Goal: Task Accomplishment & Management: Complete application form

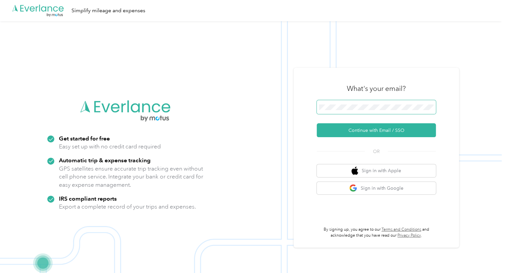
click at [343, 110] on span at bounding box center [376, 107] width 119 height 14
click at [364, 126] on button "Continue with Email / SSO" at bounding box center [376, 130] width 119 height 14
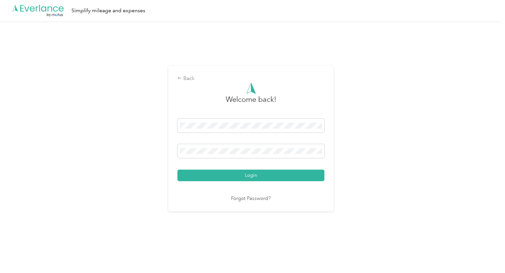
click at [273, 175] on button "Login" at bounding box center [250, 176] width 147 height 12
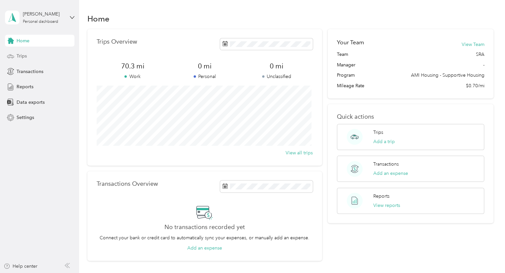
click at [14, 59] on icon at bounding box center [10, 56] width 7 height 7
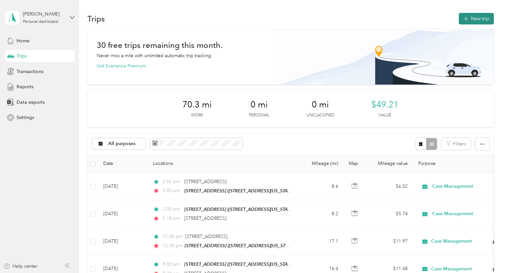
click at [474, 20] on button "New trip" at bounding box center [476, 19] width 35 height 12
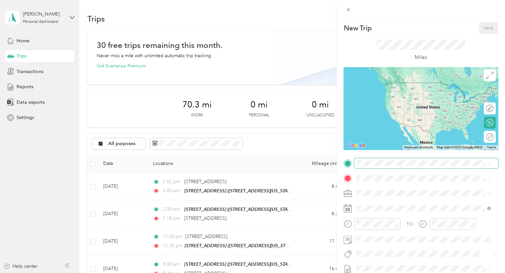
click at [394, 167] on span at bounding box center [426, 163] width 144 height 11
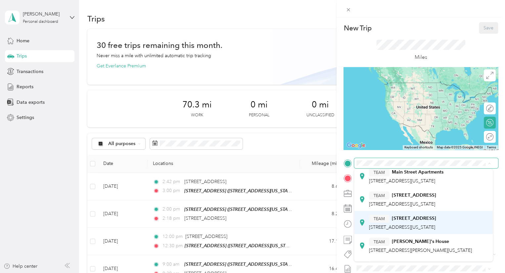
scroll to position [33, 0]
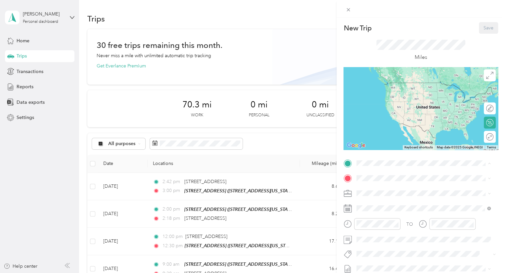
click at [409, 216] on div "TEAM [STREET_ADDRESS][GEOGRAPHIC_DATA][STREET_ADDRESS][US_STATE][GEOGRAPHIC_DAT…" at bounding box center [402, 208] width 67 height 16
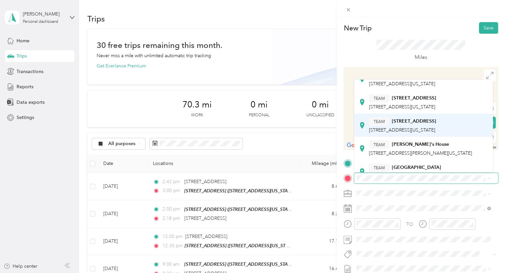
scroll to position [66, 0]
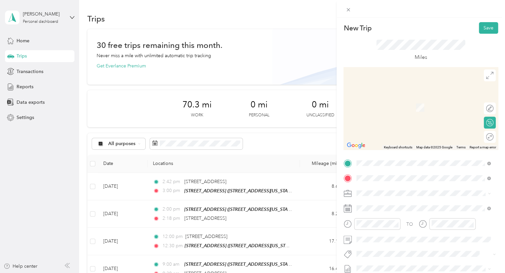
click at [437, 101] on span "[STREET_ADDRESS][PERSON_NAME][US_STATE]" at bounding box center [420, 98] width 103 height 6
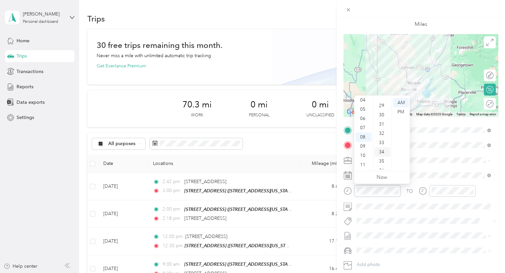
scroll to position [238, 0]
click at [381, 141] on div "30" at bounding box center [382, 142] width 16 height 9
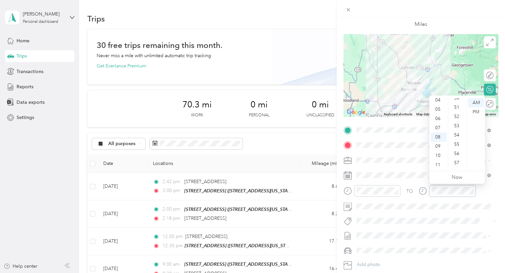
scroll to position [485, 0]
click at [457, 129] on div "55" at bounding box center [458, 127] width 16 height 9
click at [450, 203] on span at bounding box center [426, 207] width 144 height 11
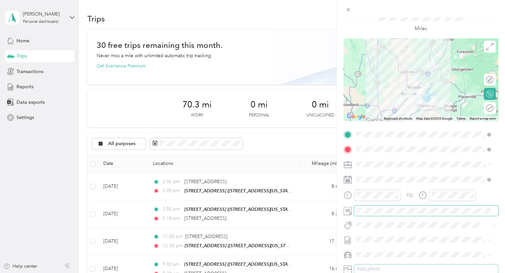
scroll to position [0, 0]
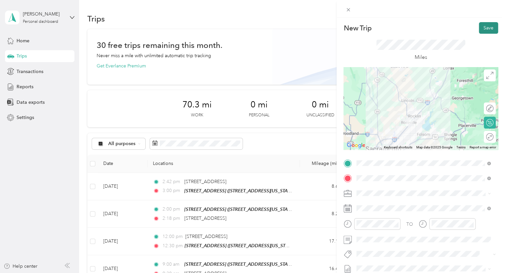
click at [482, 26] on button "Save" at bounding box center [488, 28] width 19 height 12
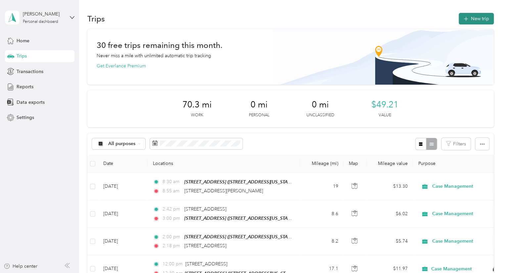
click at [482, 15] on button "New trip" at bounding box center [476, 19] width 35 height 12
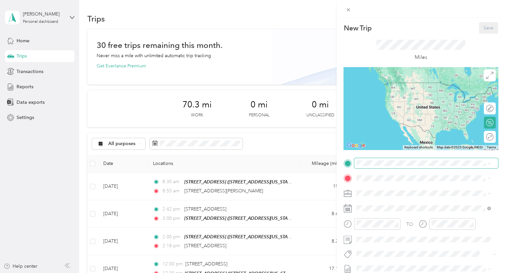
click at [399, 167] on span at bounding box center [426, 163] width 144 height 11
click at [414, 194] on li "[STREET_ADDRESS][PERSON_NAME][US_STATE]" at bounding box center [423, 188] width 139 height 14
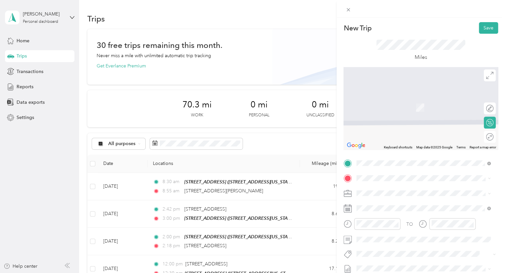
click at [412, 160] on div "TEAM [STREET_ADDRESS][GEOGRAPHIC_DATA][STREET_ADDRESS][US_STATE][GEOGRAPHIC_DAT…" at bounding box center [402, 152] width 67 height 16
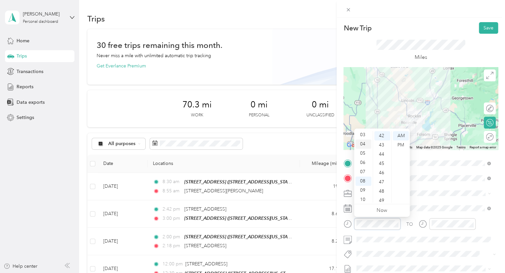
scroll to position [40, 0]
click at [363, 187] on div "10" at bounding box center [364, 188] width 16 height 9
click at [379, 135] on div "00" at bounding box center [382, 135] width 16 height 9
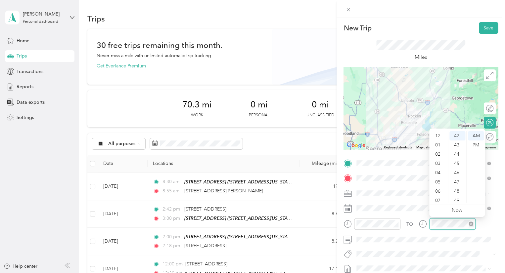
scroll to position [40, 0]
click at [439, 187] on div "10" at bounding box center [439, 188] width 16 height 9
click at [455, 147] on div "25" at bounding box center [458, 143] width 16 height 9
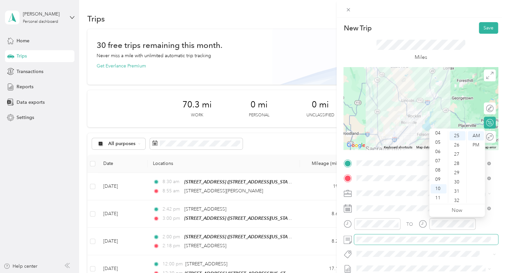
click at [387, 243] on span at bounding box center [426, 240] width 144 height 11
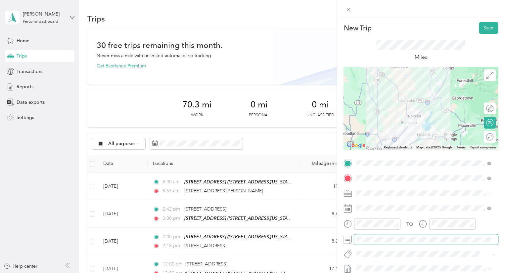
click at [31, 0] on div "New Trip Save This trip cannot be edited because it is either under review, app…" at bounding box center [252, 136] width 505 height 273
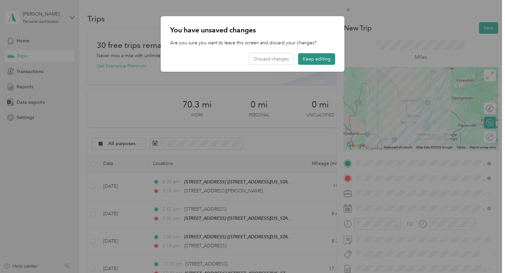
click at [326, 61] on button "Keep editing" at bounding box center [316, 59] width 37 height 12
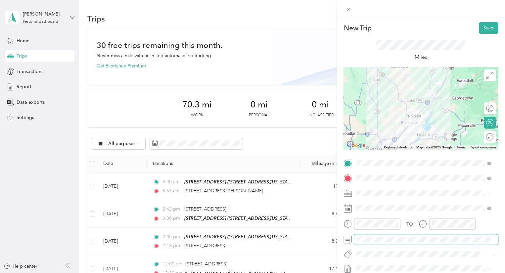
click at [30, 1] on div "New Trip Save This trip cannot be edited because it is either under review, app…" at bounding box center [252, 136] width 505 height 273
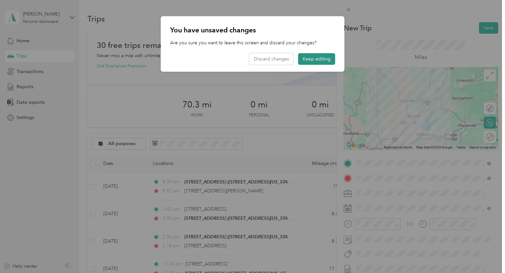
click at [321, 56] on button "Keep editing" at bounding box center [316, 59] width 37 height 12
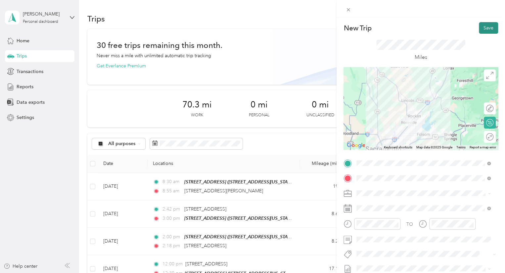
click at [487, 28] on button "Save" at bounding box center [488, 28] width 19 height 12
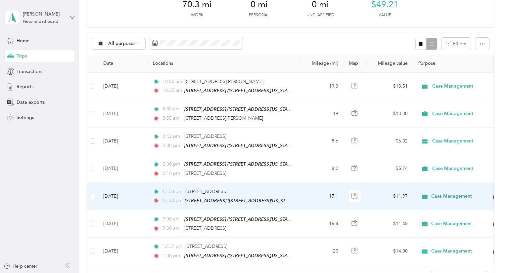
scroll to position [0, 0]
